Goal: Transaction & Acquisition: Purchase product/service

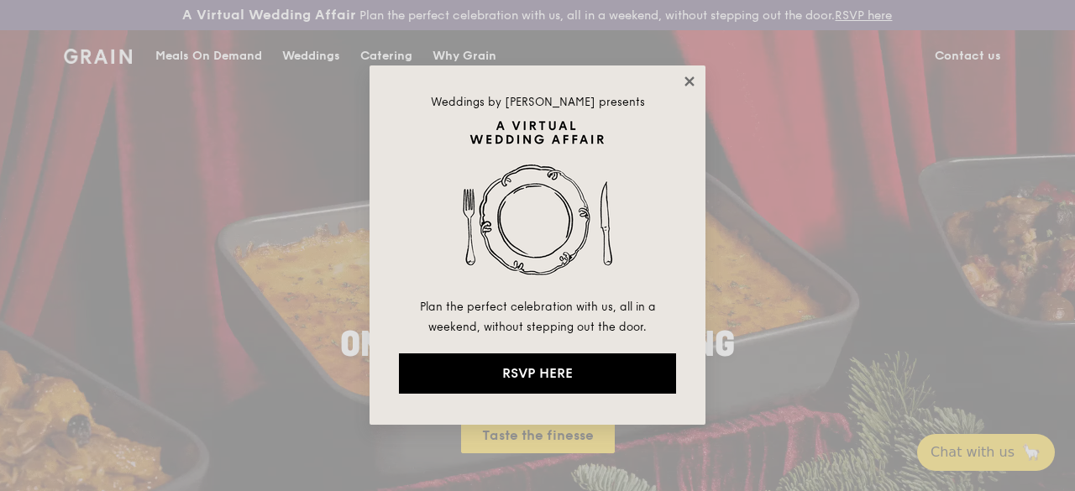
click at [696, 79] on icon at bounding box center [689, 81] width 15 height 15
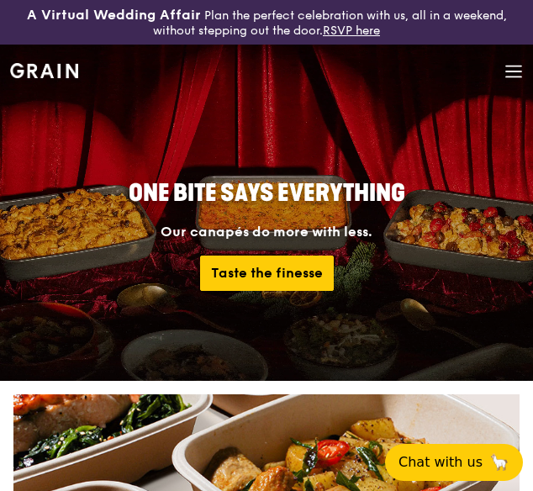
click at [516, 73] on icon at bounding box center [513, 71] width 18 height 18
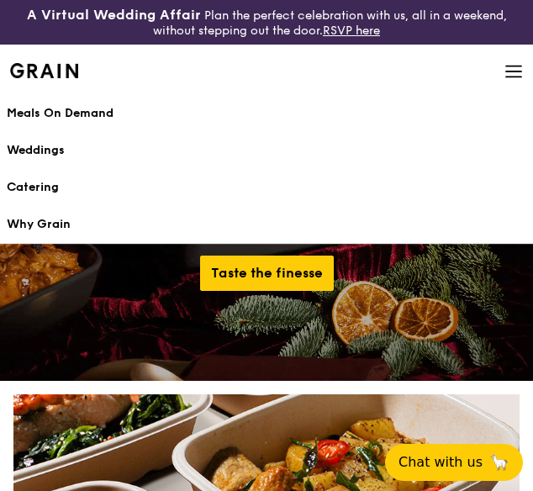
click at [66, 107] on div "Meals On Demand" at bounding box center [266, 113] width 519 height 17
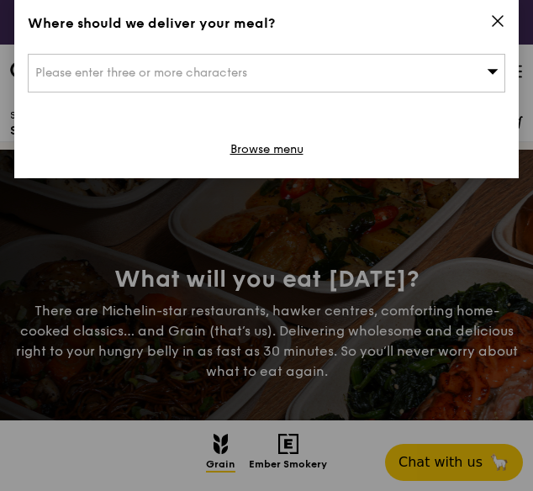
click at [495, 29] on span at bounding box center [497, 23] width 15 height 18
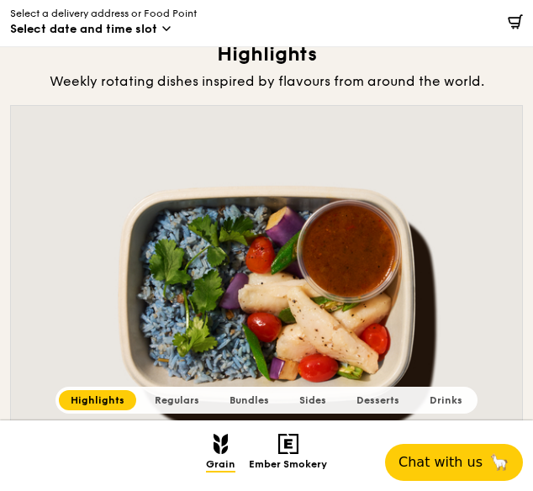
scroll to position [168, 0]
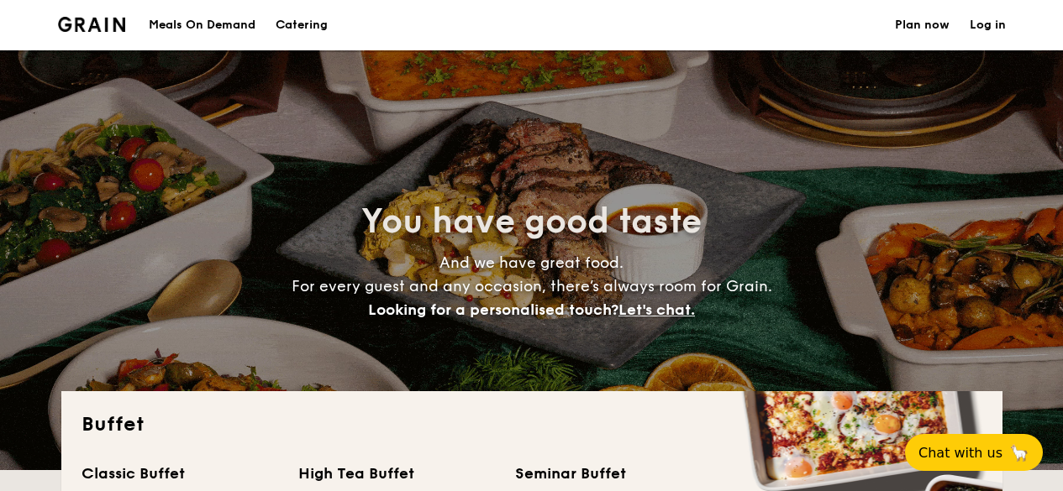
select select
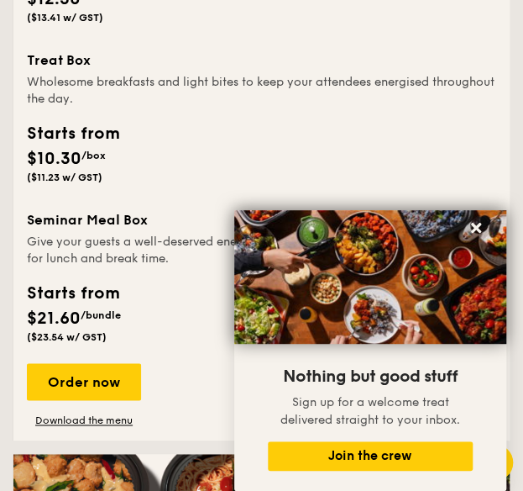
scroll to position [2268, 0]
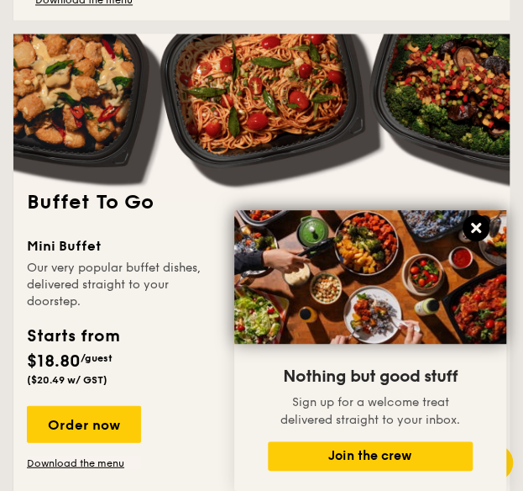
click at [475, 224] on icon at bounding box center [476, 227] width 15 height 15
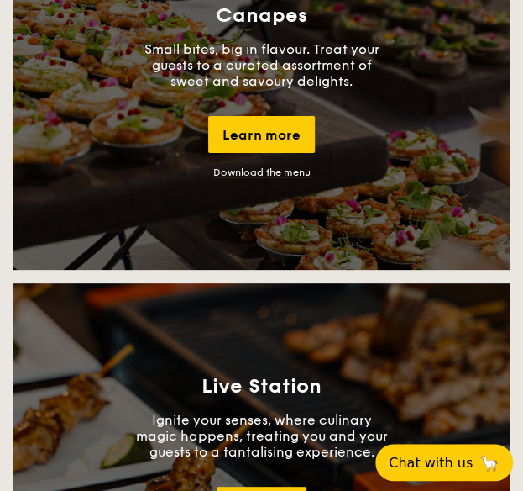
scroll to position [3024, 0]
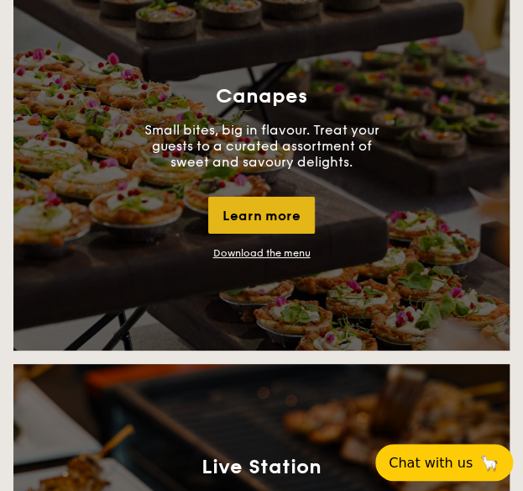
click at [273, 224] on div "Learn more" at bounding box center [261, 215] width 107 height 37
